Goal: Download file/media

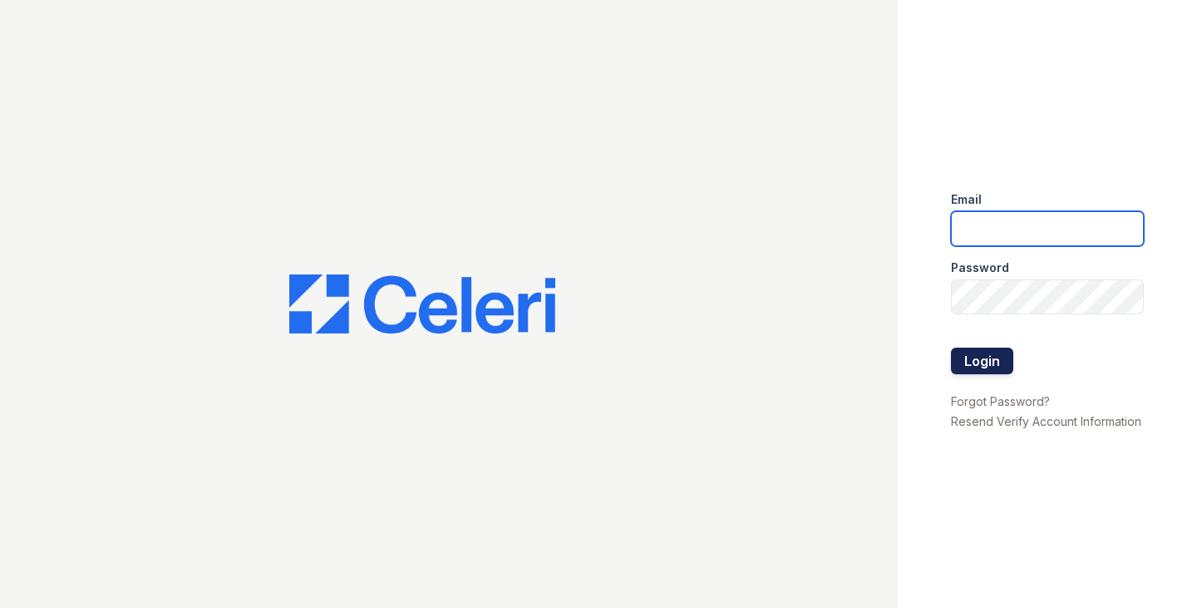
type input "tjackson@samapartments.com"
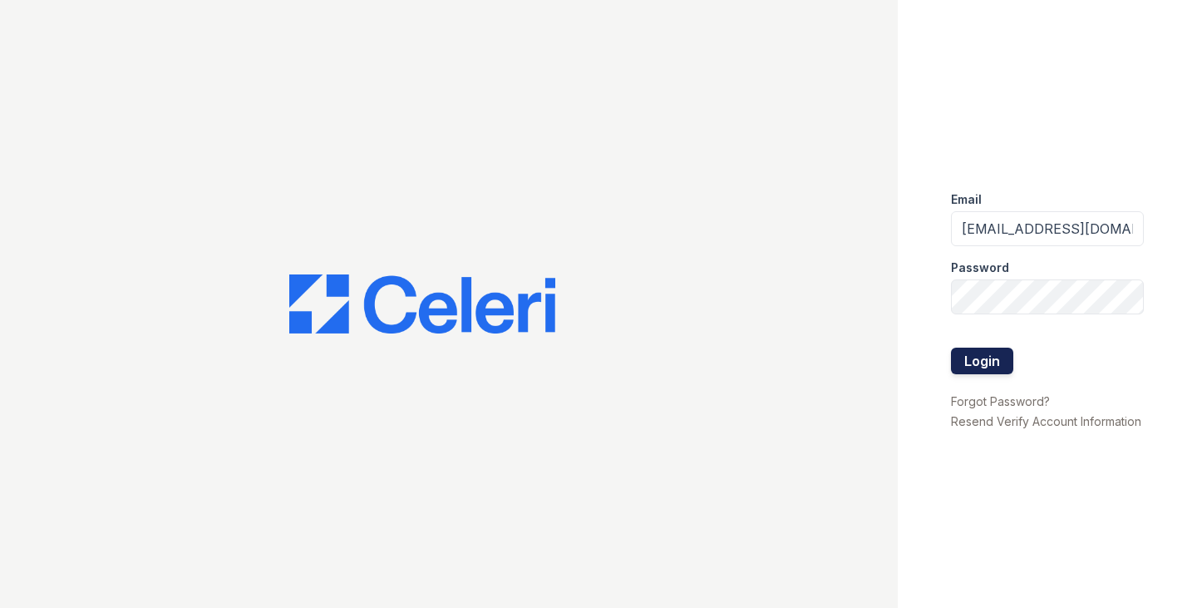
click at [970, 344] on div at bounding box center [1047, 330] width 193 height 33
click at [974, 361] on button "Login" at bounding box center [982, 361] width 62 height 27
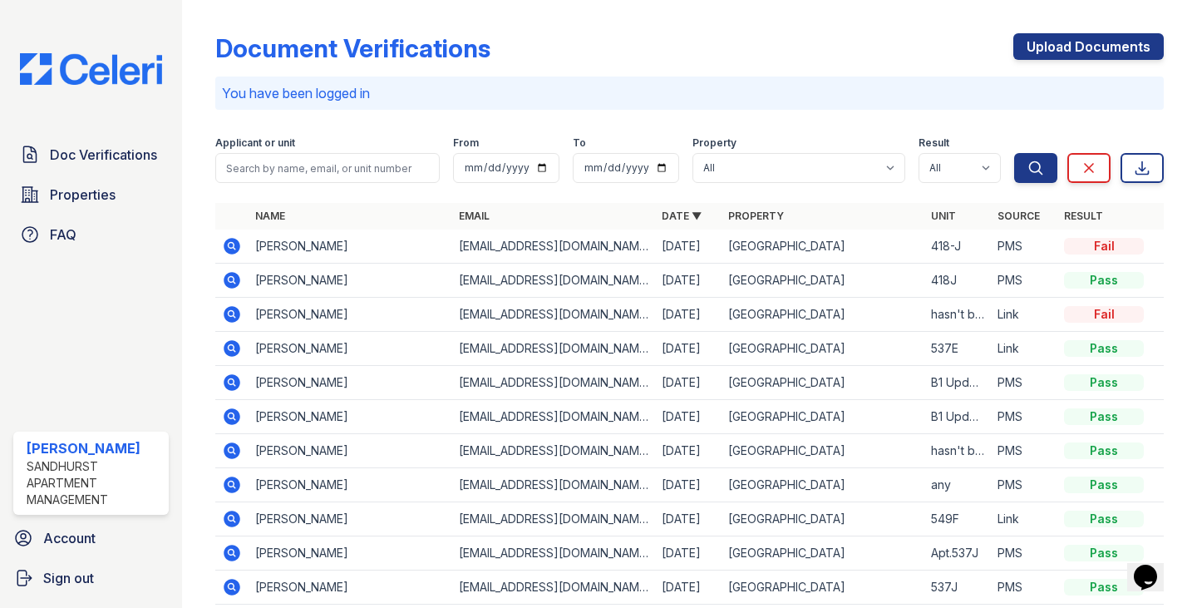
click at [244, 249] on td at bounding box center [231, 247] width 33 height 34
click at [229, 239] on icon at bounding box center [233, 246] width 17 height 17
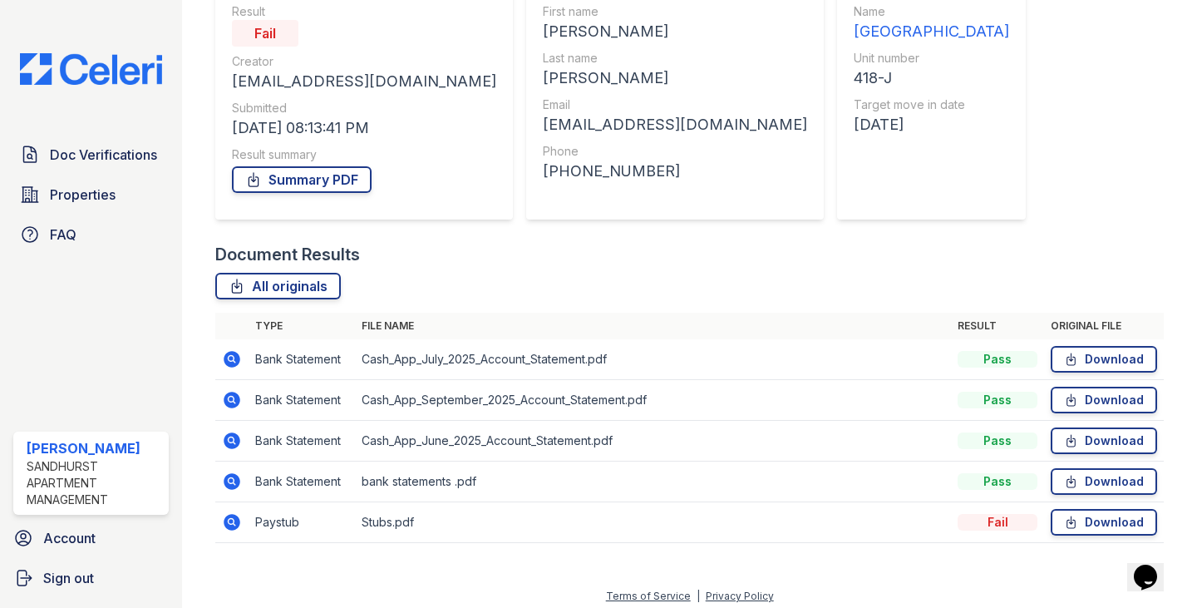
scroll to position [175, 0]
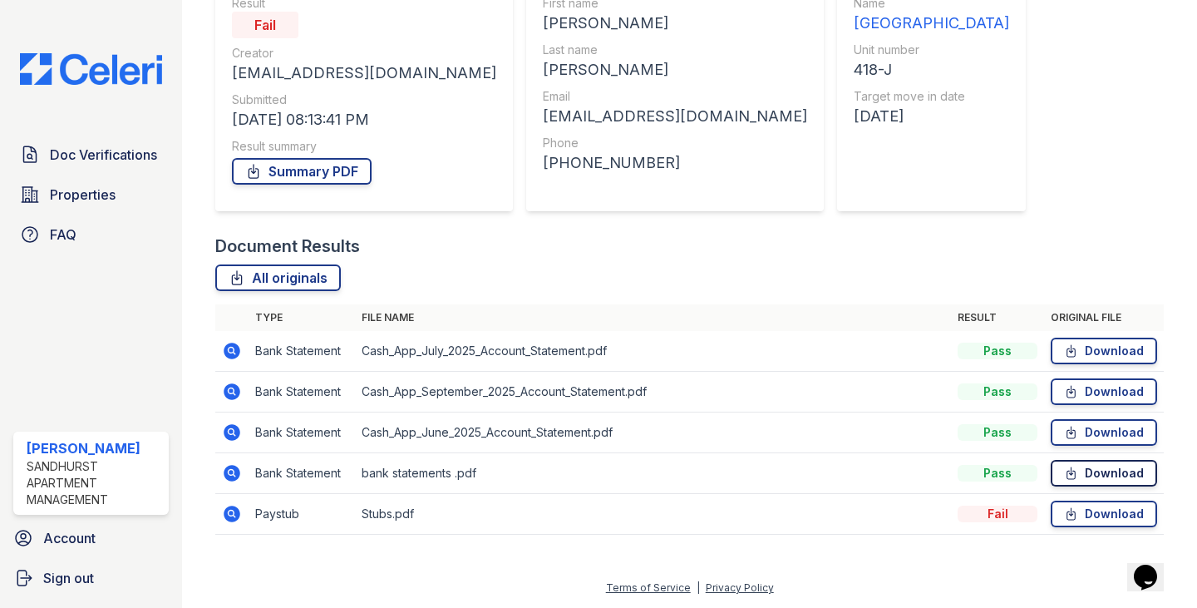
click at [1090, 483] on link "Download" at bounding box center [1104, 473] width 106 height 27
click at [1072, 482] on link "Download" at bounding box center [1104, 473] width 106 height 27
click at [1079, 390] on link "Download" at bounding box center [1104, 391] width 106 height 27
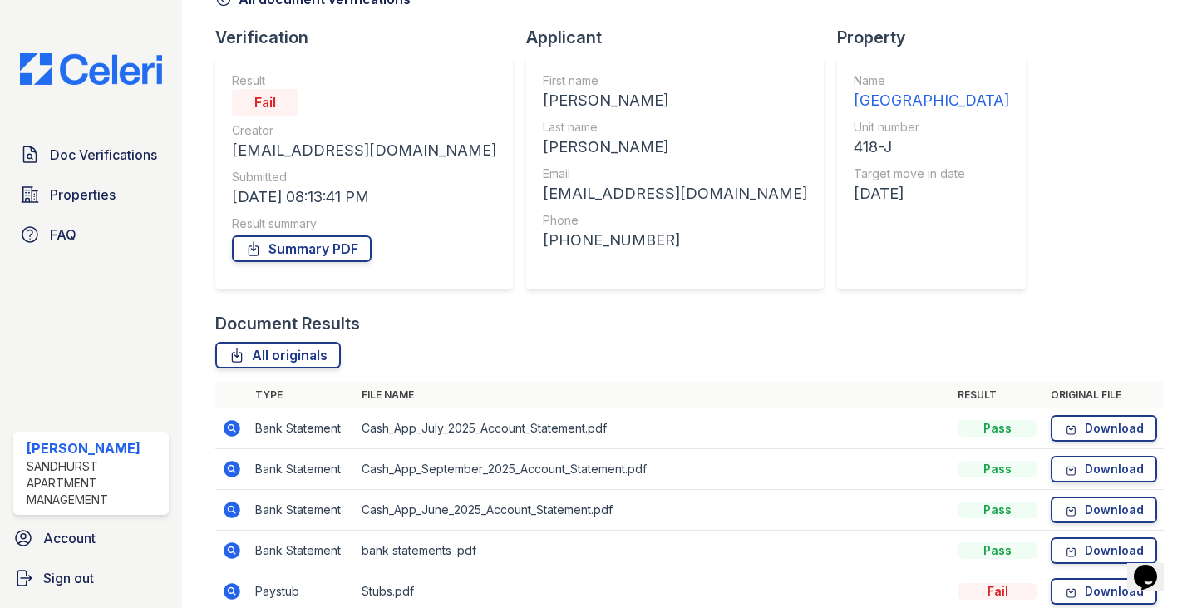
scroll to position [0, 0]
